Goal: Communication & Community: Answer question/provide support

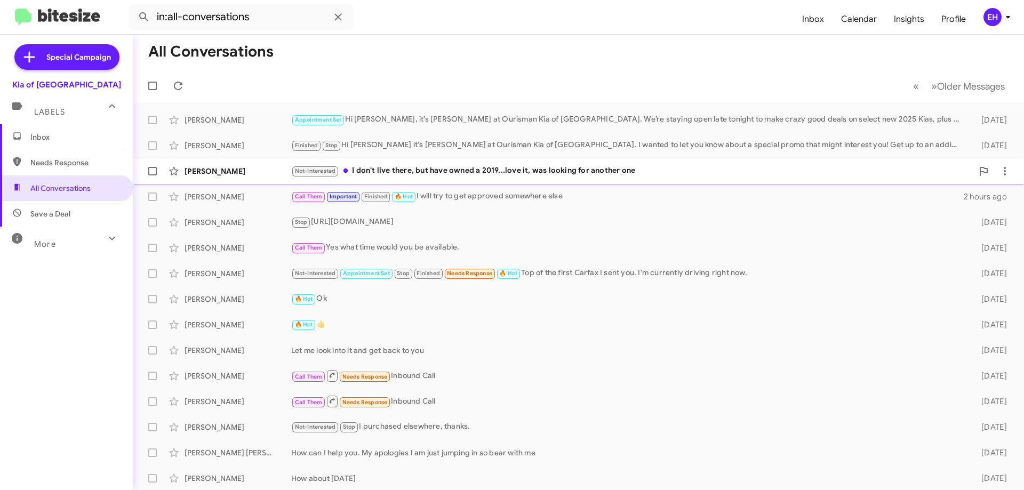
click at [513, 171] on div "Not-Interested I don't live there, but have owned a 2019...love it, was looking…" at bounding box center [631, 171] width 681 height 12
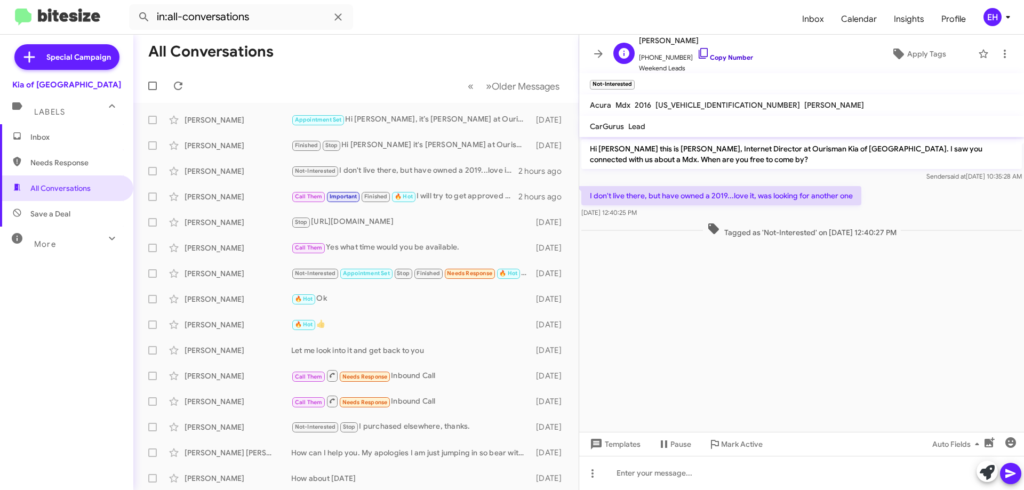
click at [721, 55] on link "Copy Number" at bounding box center [725, 57] width 56 height 8
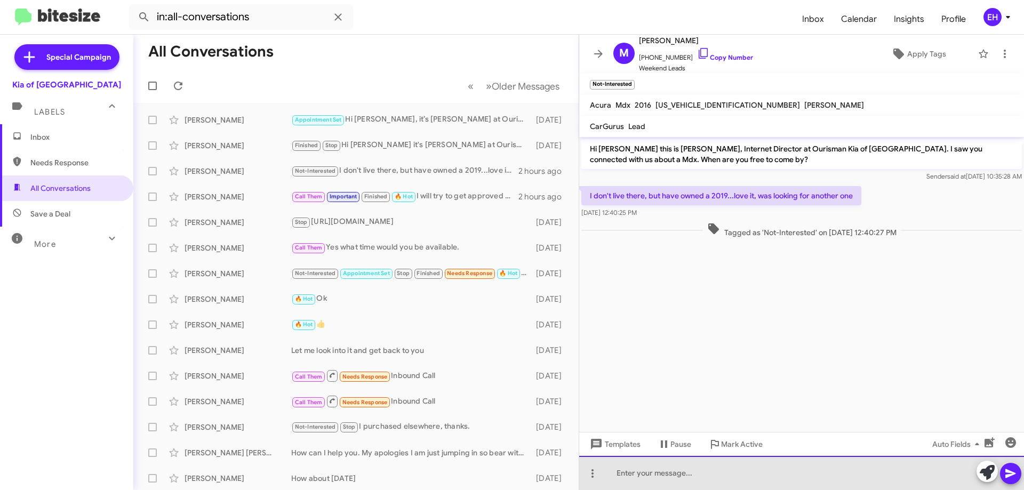
click at [653, 464] on div at bounding box center [801, 473] width 445 height 34
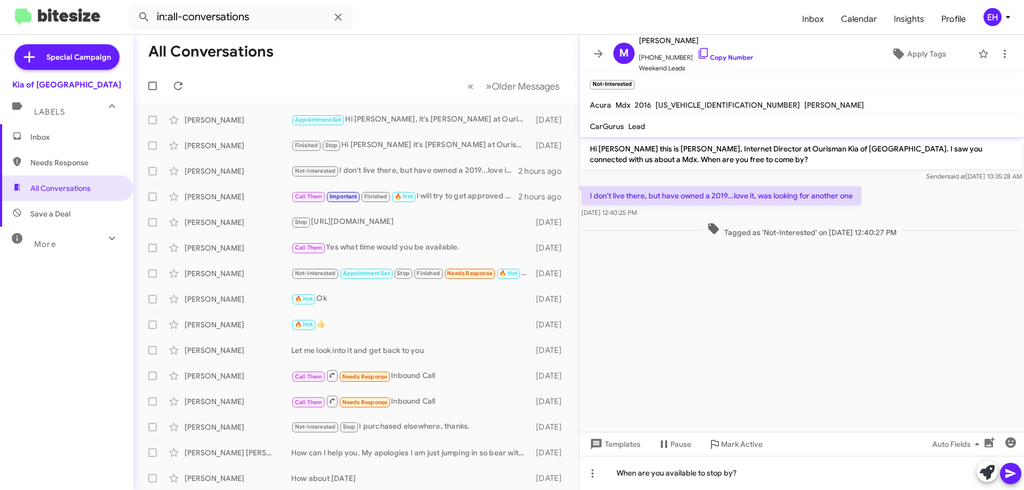
click at [1009, 478] on icon at bounding box center [1010, 473] width 13 height 13
